Goal: Check status: Check status

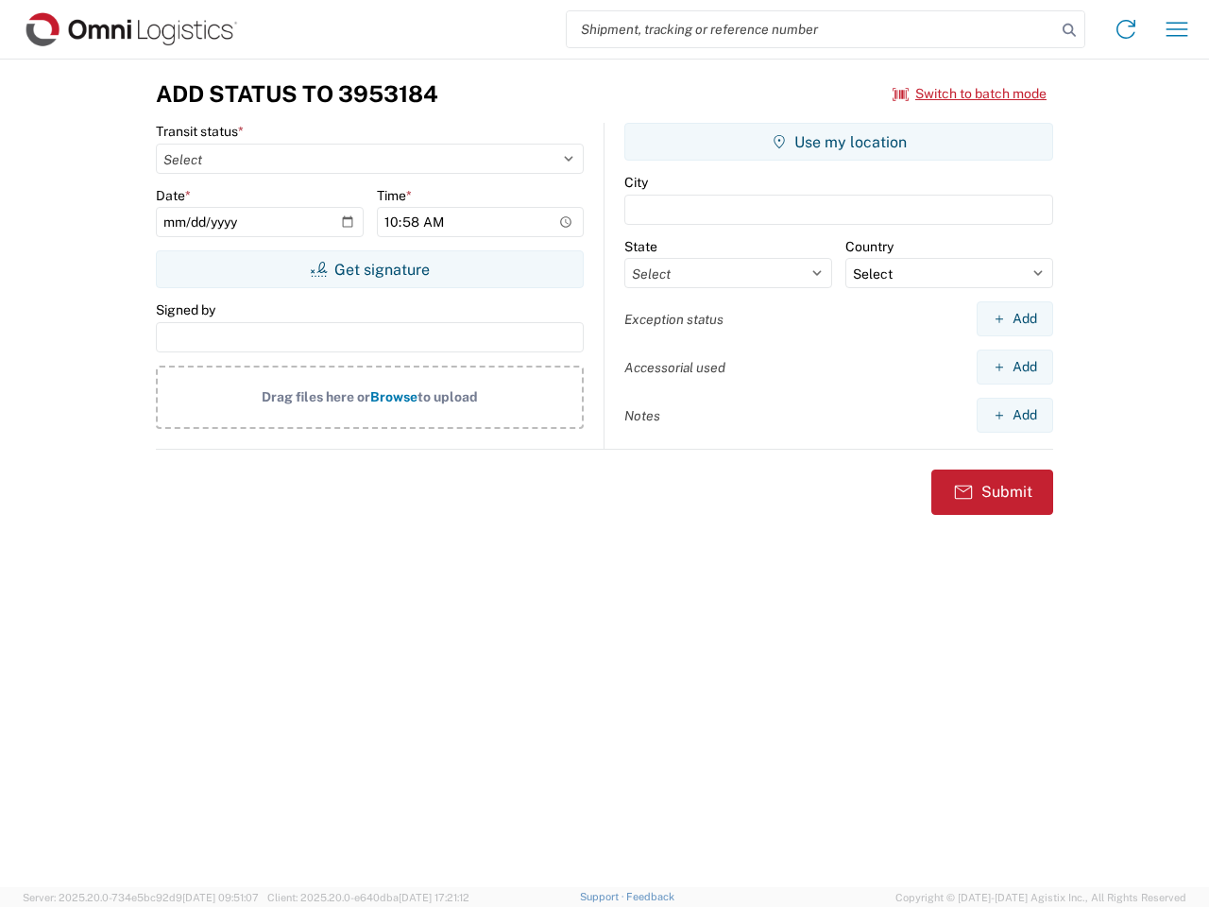
click at [812, 29] on input "search" at bounding box center [811, 29] width 489 height 36
click at [1070, 30] on icon at bounding box center [1069, 30] width 26 height 26
click at [1126, 29] on icon at bounding box center [1126, 29] width 30 height 30
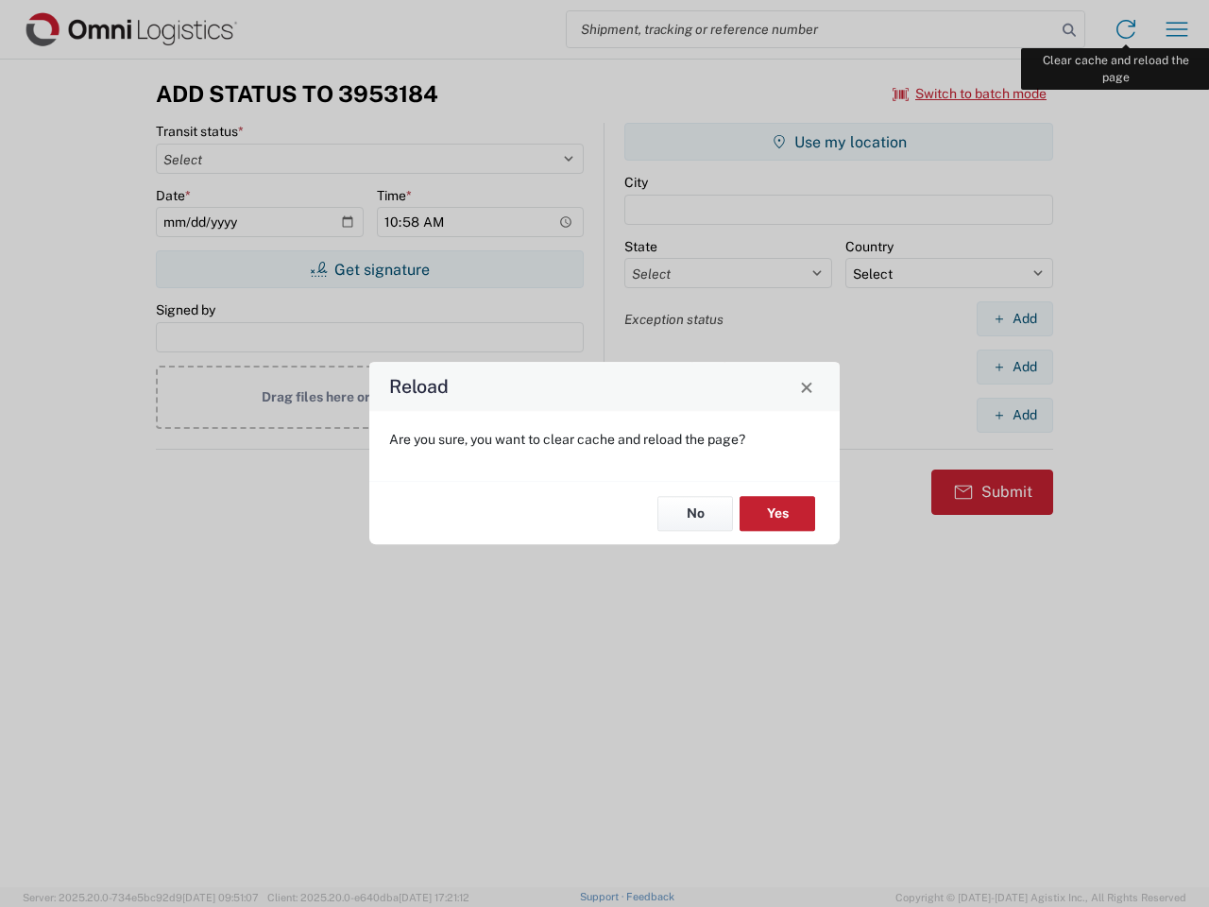
click at [1177, 29] on div "Reload Are you sure, you want to clear cache and reload the page? No Yes" at bounding box center [604, 453] width 1209 height 907
click at [970, 94] on div "Reload Are you sure, you want to clear cache and reload the page? No Yes" at bounding box center [604, 453] width 1209 height 907
click at [369, 269] on div "Reload Are you sure, you want to clear cache and reload the page? No Yes" at bounding box center [604, 453] width 1209 height 907
click at [839, 142] on div "Reload Are you sure, you want to clear cache and reload the page? No Yes" at bounding box center [604, 453] width 1209 height 907
click at [1015, 318] on div "Reload Are you sure, you want to clear cache and reload the page? No Yes" at bounding box center [604, 453] width 1209 height 907
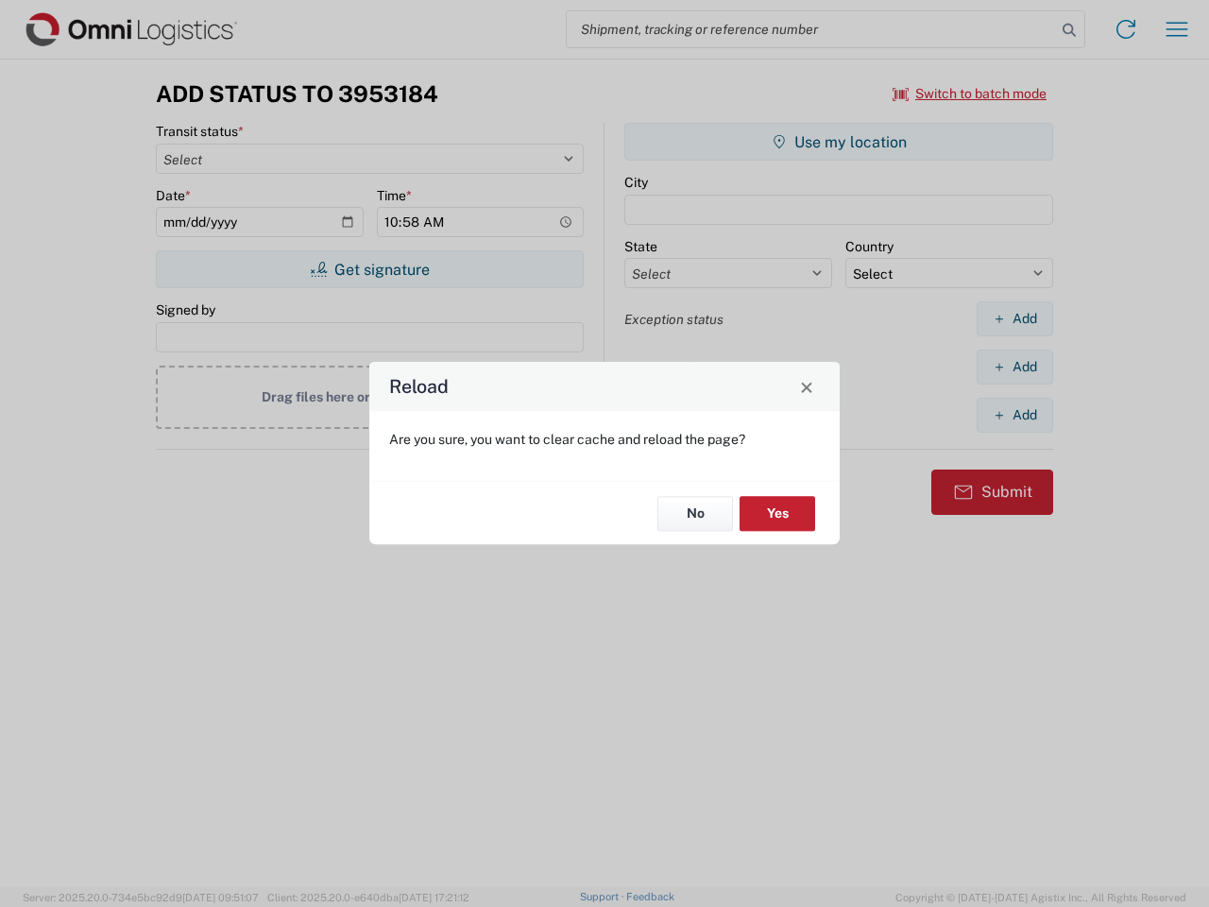
click at [1015, 367] on div "Reload Are you sure, you want to clear cache and reload the page? No Yes" at bounding box center [604, 453] width 1209 height 907
click at [1015, 415] on div "Reload Are you sure, you want to clear cache and reload the page? No Yes" at bounding box center [604, 453] width 1209 height 907
